Goal: Information Seeking & Learning: Learn about a topic

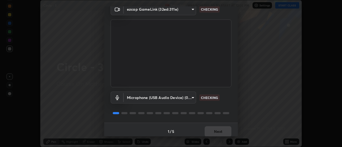
scroll to position [26, 0]
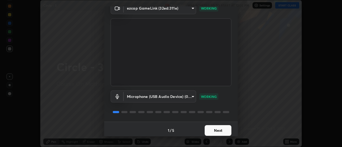
click at [214, 131] on button "Next" at bounding box center [218, 130] width 27 height 11
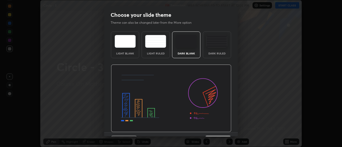
click at [214, 131] on img at bounding box center [171, 99] width 121 height 68
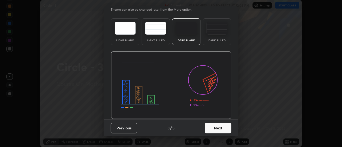
click at [214, 129] on button "Next" at bounding box center [218, 128] width 27 height 11
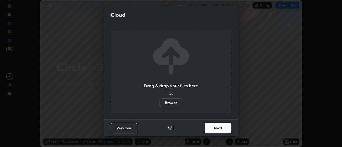
scroll to position [0, 0]
click at [215, 130] on button "Next" at bounding box center [218, 128] width 27 height 11
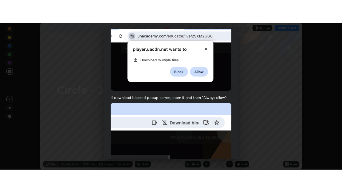
scroll to position [137, 0]
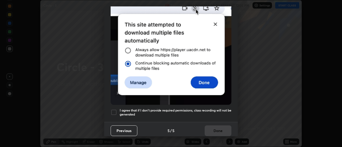
click at [114, 109] on div at bounding box center [114, 112] width 6 height 6
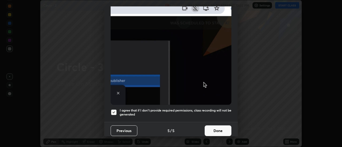
click at [205, 126] on button "Done" at bounding box center [218, 131] width 27 height 11
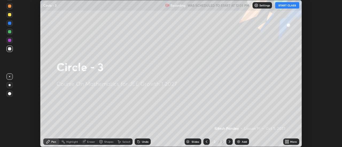
click at [289, 142] on icon at bounding box center [288, 142] width 1 height 1
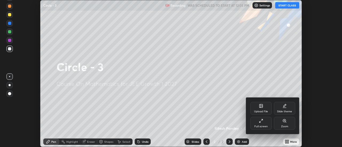
click at [260, 123] on icon at bounding box center [259, 122] width 1 height 1
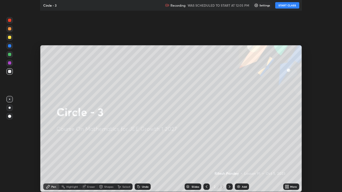
scroll to position [192, 342]
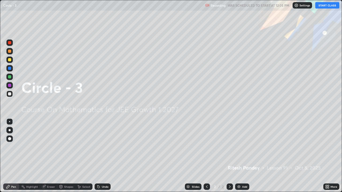
click at [240, 147] on img at bounding box center [239, 187] width 4 height 4
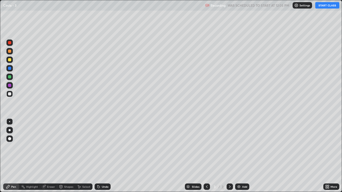
click at [12, 60] on div at bounding box center [9, 60] width 6 height 6
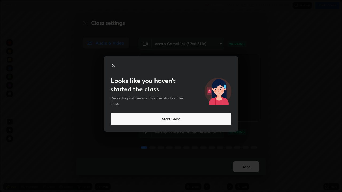
click at [172, 119] on button "Start Class" at bounding box center [171, 119] width 121 height 13
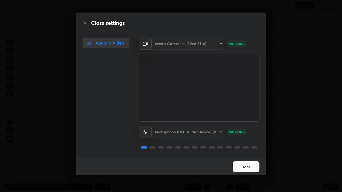
click at [177, 120] on video at bounding box center [199, 88] width 121 height 68
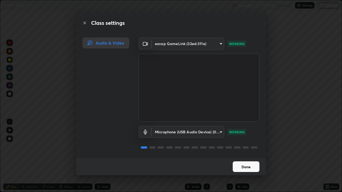
click at [242, 147] on button "Done" at bounding box center [246, 167] width 27 height 11
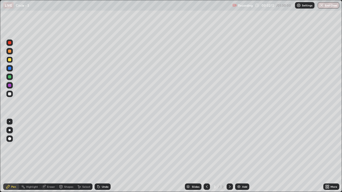
click at [9, 95] on div at bounding box center [9, 93] width 3 height 3
click at [66, 147] on div "Shapes" at bounding box center [68, 187] width 9 height 3
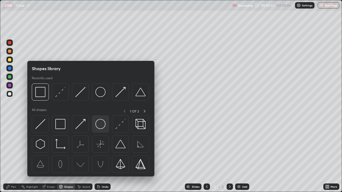
click at [102, 127] on img at bounding box center [100, 124] width 10 height 10
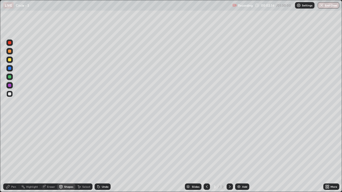
click at [65, 147] on div "Shapes" at bounding box center [68, 187] width 9 height 3
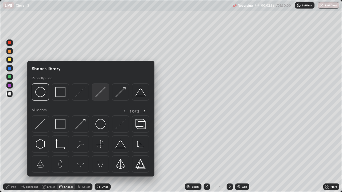
click at [98, 94] on img at bounding box center [100, 92] width 10 height 10
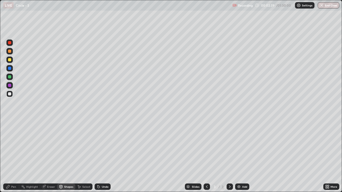
click at [9, 147] on icon at bounding box center [8, 187] width 4 height 4
click at [104, 147] on div "Undo" at bounding box center [105, 187] width 7 height 3
click at [102, 147] on div "Undo" at bounding box center [105, 187] width 7 height 3
click at [244, 147] on div "Add" at bounding box center [242, 187] width 14 height 6
click at [10, 60] on div at bounding box center [9, 59] width 3 height 3
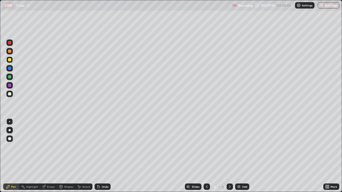
click at [69, 147] on div "Shapes" at bounding box center [68, 187] width 9 height 3
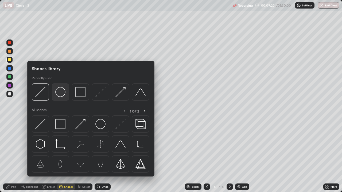
click at [60, 96] on img at bounding box center [60, 92] width 10 height 10
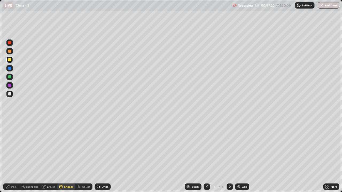
click at [12, 95] on div at bounding box center [9, 94] width 6 height 6
click at [14, 147] on div "Pen" at bounding box center [13, 187] width 5 height 3
click at [67, 147] on div "Shapes" at bounding box center [68, 187] width 9 height 3
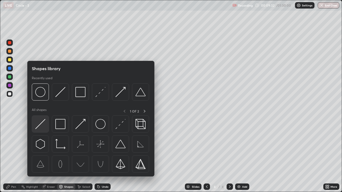
click at [41, 126] on img at bounding box center [40, 124] width 10 height 10
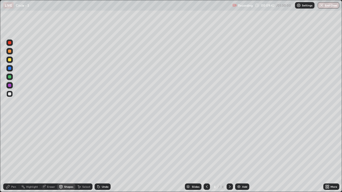
click at [15, 147] on div "Pen" at bounding box center [13, 187] width 5 height 3
click at [87, 147] on div "Select" at bounding box center [86, 187] width 8 height 3
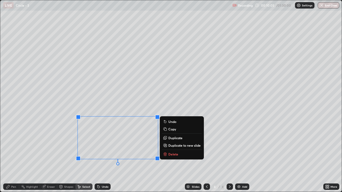
click at [14, 147] on div "Pen" at bounding box center [13, 187] width 5 height 3
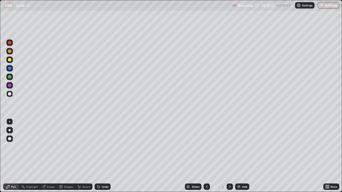
click at [101, 147] on div "Undo" at bounding box center [103, 187] width 16 height 6
click at [102, 147] on div "Undo" at bounding box center [105, 187] width 7 height 3
click at [105, 147] on div "Undo" at bounding box center [103, 187] width 16 height 6
click at [106, 147] on div "Undo" at bounding box center [103, 187] width 16 height 6
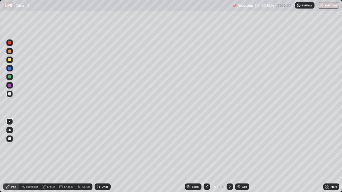
click at [69, 147] on div "Shapes" at bounding box center [68, 187] width 9 height 3
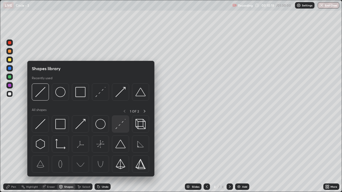
click at [121, 125] on img at bounding box center [120, 124] width 10 height 10
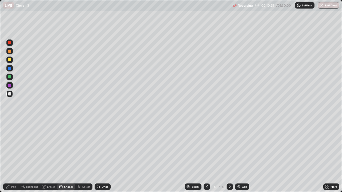
click at [15, 147] on div "Pen" at bounding box center [13, 187] width 5 height 3
click at [106, 147] on div "Undo" at bounding box center [105, 187] width 7 height 3
click at [71, 147] on div "Shapes" at bounding box center [68, 187] width 9 height 3
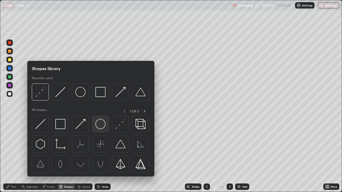
click at [104, 125] on img at bounding box center [100, 124] width 10 height 10
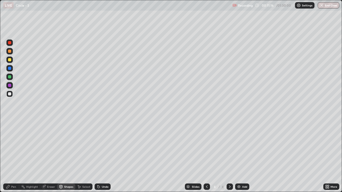
click at [104, 147] on div "Undo" at bounding box center [105, 187] width 7 height 3
click at [103, 147] on div "Undo" at bounding box center [105, 187] width 7 height 3
click at [106, 147] on div "Undo" at bounding box center [105, 187] width 7 height 3
click at [104, 147] on div "Undo" at bounding box center [105, 187] width 7 height 3
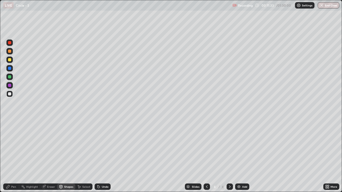
click at [17, 147] on div "Pen" at bounding box center [11, 187] width 16 height 6
click at [243, 147] on div "Add" at bounding box center [242, 187] width 14 height 6
click at [10, 60] on div at bounding box center [9, 59] width 3 height 3
click at [105, 147] on div "Undo" at bounding box center [105, 187] width 7 height 3
click at [64, 147] on div "Shapes" at bounding box center [68, 187] width 9 height 3
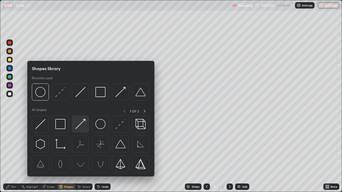
click at [79, 128] on img at bounding box center [80, 124] width 10 height 10
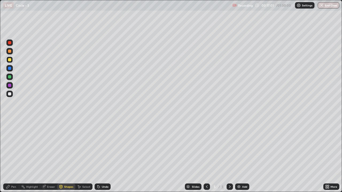
click at [10, 95] on div at bounding box center [9, 93] width 3 height 3
click at [65, 147] on div "Shapes" at bounding box center [68, 187] width 9 height 3
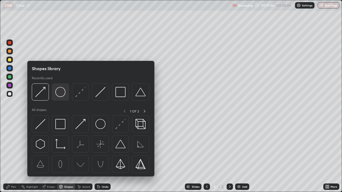
click at [61, 94] on img at bounding box center [60, 92] width 10 height 10
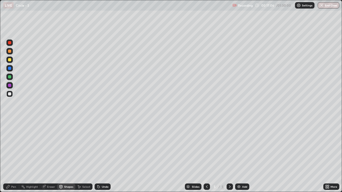
click at [9, 79] on div at bounding box center [9, 77] width 6 height 6
click at [11, 147] on div "Pen" at bounding box center [13, 187] width 5 height 3
click at [12, 95] on div at bounding box center [9, 94] width 6 height 6
click at [102, 147] on div "Undo" at bounding box center [105, 187] width 7 height 3
click at [65, 147] on div "Shapes" at bounding box center [68, 187] width 9 height 3
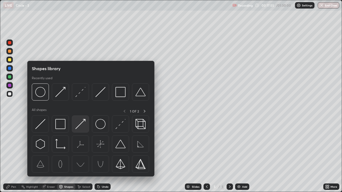
click at [77, 127] on img at bounding box center [80, 124] width 10 height 10
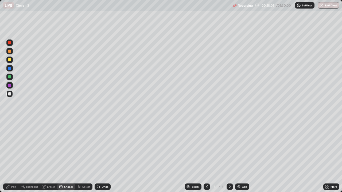
click at [10, 77] on div at bounding box center [9, 76] width 3 height 3
click at [61, 147] on icon at bounding box center [61, 188] width 0 height 2
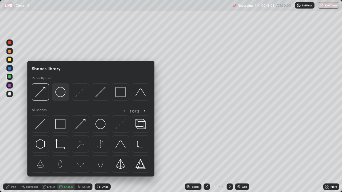
click at [60, 93] on img at bounding box center [60, 92] width 10 height 10
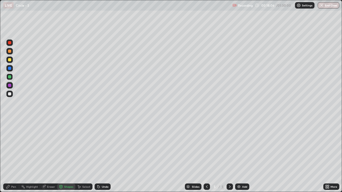
click at [102, 147] on div "Undo" at bounding box center [105, 187] width 7 height 3
click at [10, 147] on div "Pen" at bounding box center [11, 187] width 16 height 6
click at [98, 147] on icon at bounding box center [98, 187] width 4 height 4
click at [245, 147] on div "Add" at bounding box center [242, 187] width 14 height 6
click at [10, 60] on div at bounding box center [9, 59] width 3 height 3
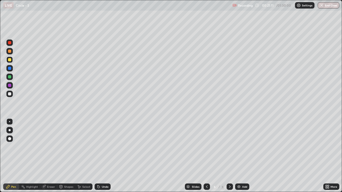
click at [10, 94] on div at bounding box center [9, 93] width 3 height 3
click at [206, 147] on icon at bounding box center [207, 187] width 4 height 4
click at [229, 147] on icon at bounding box center [230, 187] width 4 height 4
click at [69, 147] on div "Shapes" at bounding box center [68, 187] width 9 height 3
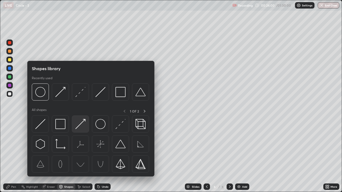
click at [81, 128] on img at bounding box center [80, 124] width 10 height 10
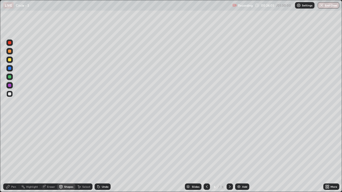
click at [69, 147] on div "Shapes" at bounding box center [68, 187] width 9 height 3
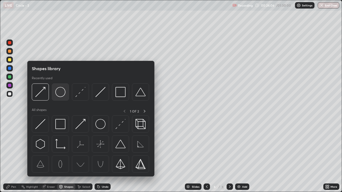
click at [64, 95] on img at bounding box center [60, 92] width 10 height 10
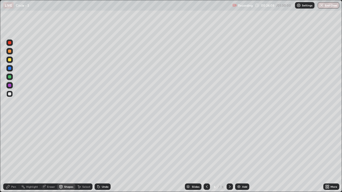
click at [12, 77] on div at bounding box center [9, 77] width 6 height 6
click at [103, 147] on div "Undo" at bounding box center [105, 187] width 7 height 3
click at [16, 147] on div "Pen" at bounding box center [11, 187] width 16 height 6
click at [10, 94] on div at bounding box center [9, 93] width 3 height 3
click at [241, 147] on div "Add" at bounding box center [242, 187] width 14 height 6
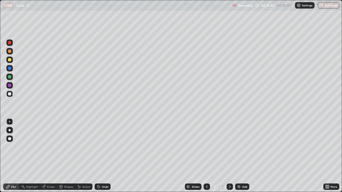
click at [10, 60] on div at bounding box center [9, 59] width 3 height 3
click at [11, 93] on div at bounding box center [9, 93] width 3 height 3
click at [71, 147] on div "Shapes" at bounding box center [68, 187] width 9 height 3
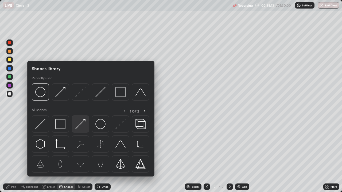
click at [81, 126] on img at bounding box center [80, 124] width 10 height 10
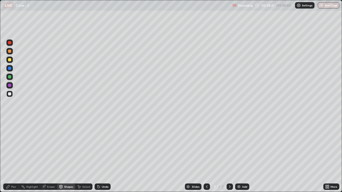
click at [10, 60] on div at bounding box center [9, 59] width 3 height 3
click at [68, 147] on div "Shapes" at bounding box center [66, 187] width 18 height 6
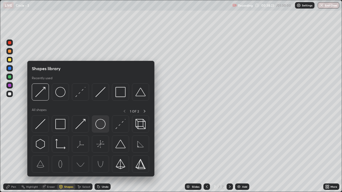
click at [105, 125] on img at bounding box center [100, 124] width 10 height 10
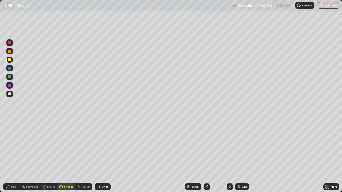
click at [13, 147] on div "Pen" at bounding box center [11, 187] width 16 height 6
click at [68, 147] on div "Shapes" at bounding box center [68, 187] width 9 height 3
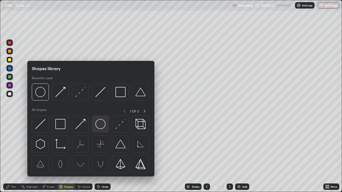
click at [103, 123] on img at bounding box center [100, 124] width 10 height 10
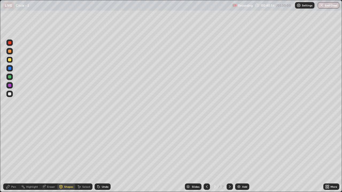
click at [106, 147] on div "Undo" at bounding box center [105, 187] width 7 height 3
click at [17, 147] on div "Pen" at bounding box center [11, 187] width 16 height 6
click at [10, 95] on div at bounding box center [9, 93] width 3 height 3
click at [103, 147] on div "Undo" at bounding box center [105, 187] width 7 height 3
click at [52, 147] on div "Eraser" at bounding box center [51, 187] width 8 height 3
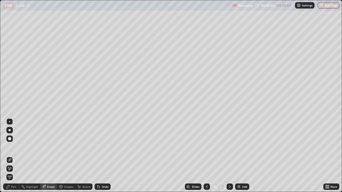
click at [15, 147] on div "Pen" at bounding box center [13, 187] width 5 height 3
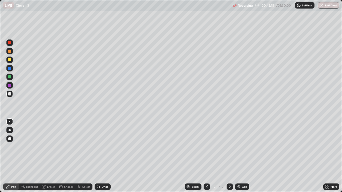
click at [52, 147] on div "Eraser" at bounding box center [51, 187] width 8 height 3
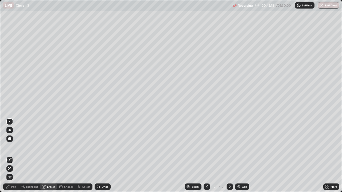
click at [14, 147] on div "Pen" at bounding box center [13, 187] width 5 height 3
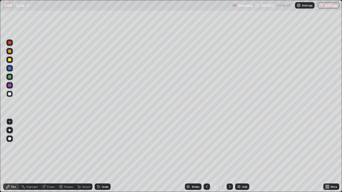
click at [246, 147] on div "Add" at bounding box center [244, 187] width 5 height 3
click at [9, 61] on div at bounding box center [9, 59] width 3 height 3
click at [11, 95] on div at bounding box center [9, 94] width 6 height 6
click at [69, 147] on div "Shapes" at bounding box center [68, 187] width 9 height 3
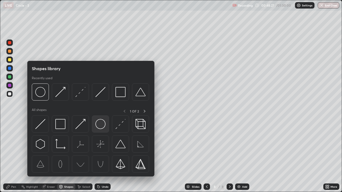
click at [105, 123] on img at bounding box center [100, 124] width 10 height 10
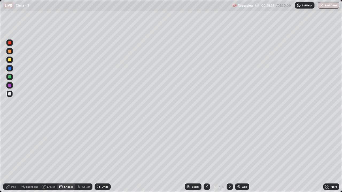
click at [15, 147] on div "Pen" at bounding box center [13, 187] width 5 height 3
click at [238, 147] on img at bounding box center [239, 187] width 4 height 4
click at [10, 60] on div at bounding box center [9, 59] width 3 height 3
click at [9, 95] on div at bounding box center [9, 93] width 3 height 3
click at [10, 60] on div at bounding box center [9, 59] width 3 height 3
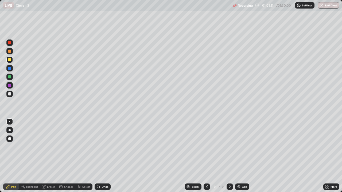
click at [69, 147] on div "Shapes" at bounding box center [68, 187] width 9 height 3
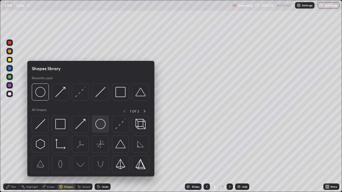
click at [100, 126] on img at bounding box center [100, 124] width 10 height 10
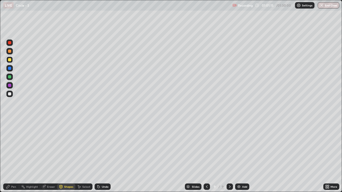
click at [10, 94] on div at bounding box center [9, 93] width 3 height 3
click at [72, 147] on div "Shapes" at bounding box center [68, 187] width 9 height 3
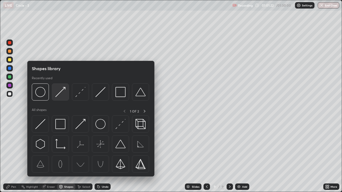
click at [62, 96] on img at bounding box center [60, 92] width 10 height 10
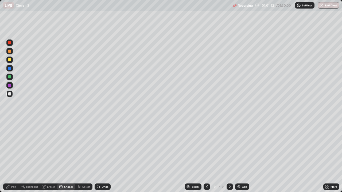
click at [103, 147] on div "Undo" at bounding box center [105, 187] width 7 height 3
click at [15, 147] on div "Pen" at bounding box center [13, 187] width 5 height 3
click at [99, 147] on icon at bounding box center [98, 187] width 4 height 4
click at [66, 147] on div "Shapes" at bounding box center [66, 187] width 18 height 6
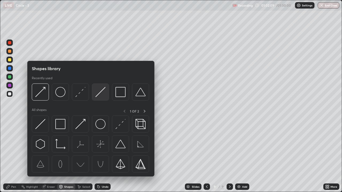
click at [99, 92] on img at bounding box center [100, 92] width 10 height 10
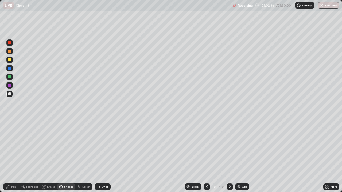
click at [15, 147] on div "Pen" at bounding box center [13, 187] width 5 height 3
click at [12, 60] on div at bounding box center [9, 60] width 6 height 6
click at [243, 147] on div "Add" at bounding box center [244, 187] width 5 height 3
click at [104, 147] on div "Undo" at bounding box center [103, 187] width 16 height 6
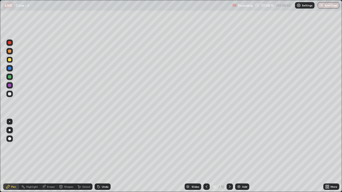
click at [10, 95] on div at bounding box center [9, 93] width 3 height 3
click at [70, 147] on div "Shapes" at bounding box center [68, 187] width 9 height 3
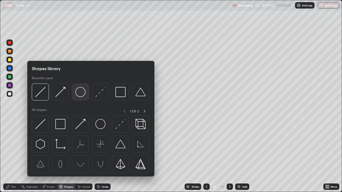
click at [81, 92] on img at bounding box center [80, 92] width 10 height 10
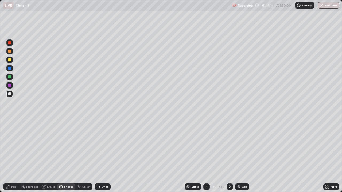
click at [14, 147] on div "Pen" at bounding box center [13, 187] width 5 height 3
click at [105, 147] on div "Undo" at bounding box center [105, 187] width 7 height 3
click at [103, 147] on div "Undo" at bounding box center [105, 187] width 7 height 3
click at [104, 147] on div "Undo" at bounding box center [103, 187] width 16 height 6
click at [105, 147] on div "Undo" at bounding box center [103, 187] width 16 height 6
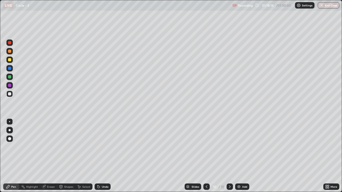
click at [106, 147] on div "Undo" at bounding box center [103, 187] width 16 height 6
click at [107, 147] on div "Undo" at bounding box center [103, 187] width 16 height 6
click at [105, 147] on div "Undo" at bounding box center [105, 187] width 7 height 3
click at [103, 147] on div "Undo" at bounding box center [105, 187] width 7 height 3
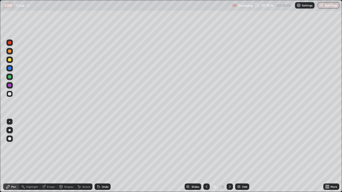
click at [102, 147] on div "Undo" at bounding box center [105, 187] width 7 height 3
click at [104, 147] on div "Undo" at bounding box center [105, 187] width 7 height 3
click at [105, 147] on div "Undo" at bounding box center [105, 187] width 7 height 3
click at [244, 147] on div "Add" at bounding box center [244, 187] width 5 height 3
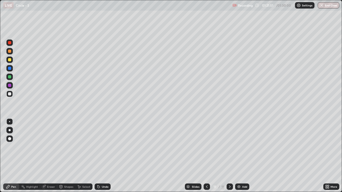
click at [10, 61] on div at bounding box center [9, 59] width 3 height 3
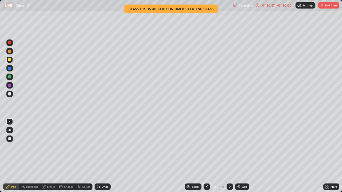
click at [323, 8] on button "End Class" at bounding box center [328, 5] width 21 height 6
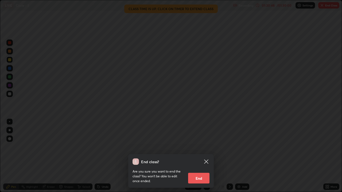
click at [195, 147] on button "End" at bounding box center [198, 178] width 21 height 11
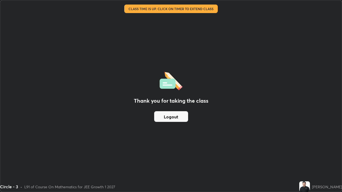
click at [182, 118] on button "Logout" at bounding box center [171, 116] width 34 height 11
